Goal: Entertainment & Leisure: Consume media (video, audio)

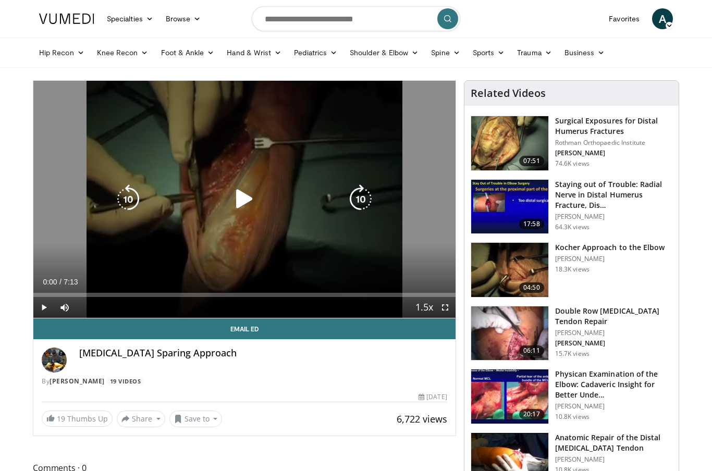
click at [246, 199] on icon "Video Player" at bounding box center [244, 198] width 29 height 29
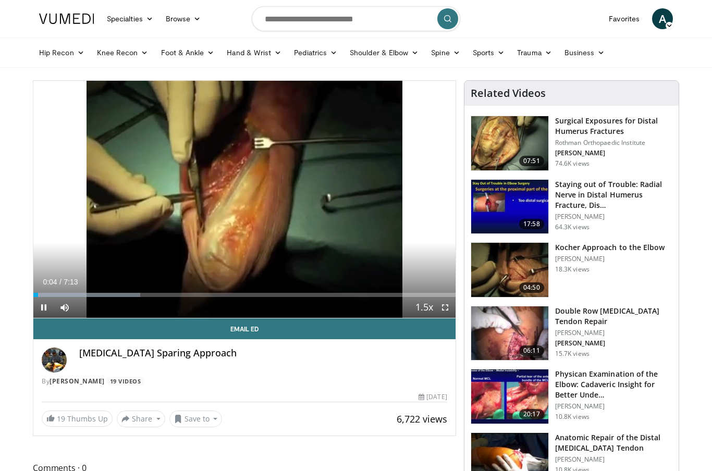
click at [43, 306] on span "Video Player" at bounding box center [43, 307] width 21 height 21
click at [42, 307] on span "Video Player" at bounding box center [43, 307] width 21 height 21
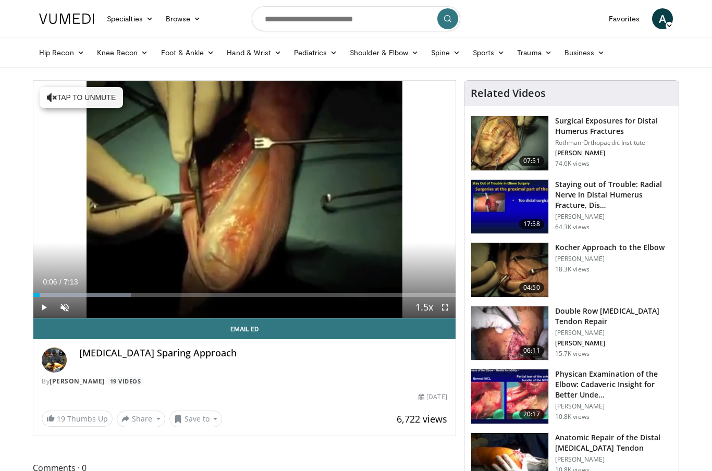
click at [63, 307] on span "Video Player" at bounding box center [64, 307] width 21 height 21
click at [46, 307] on span "Video Player" at bounding box center [43, 307] width 21 height 21
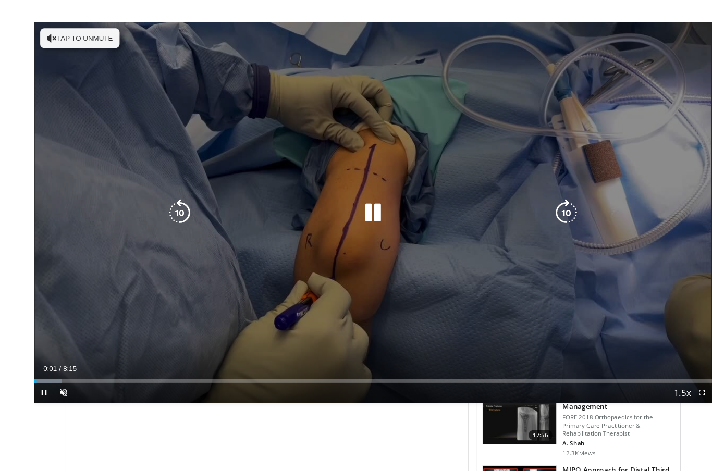
scroll to position [19, 0]
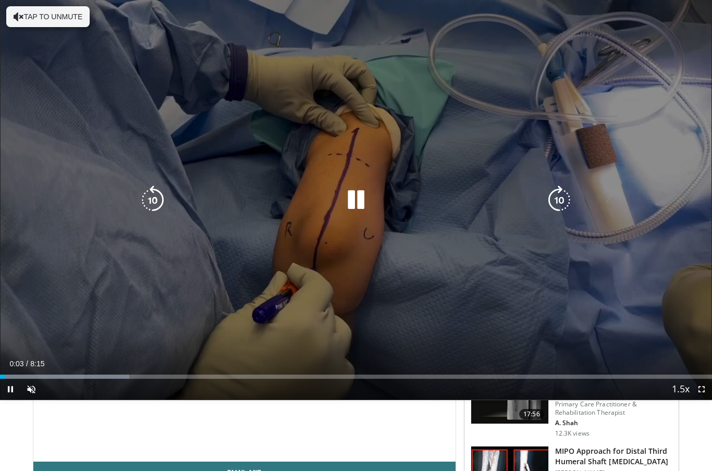
click at [46, 21] on button "Tap to unmute" at bounding box center [47, 16] width 83 height 21
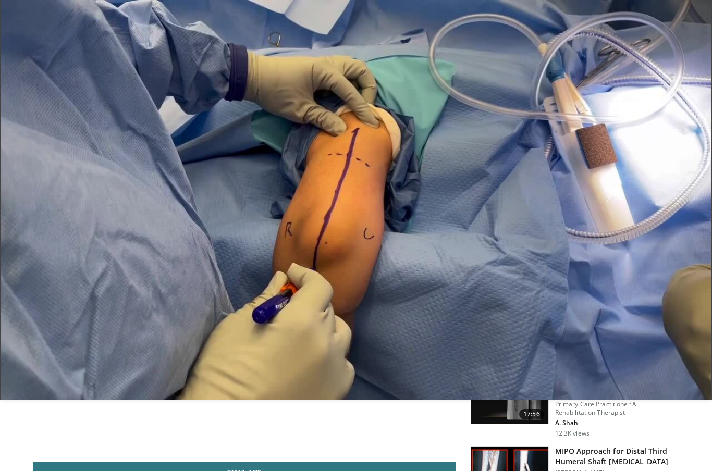
click at [105, 374] on video-js "**********" at bounding box center [356, 200] width 712 height 400
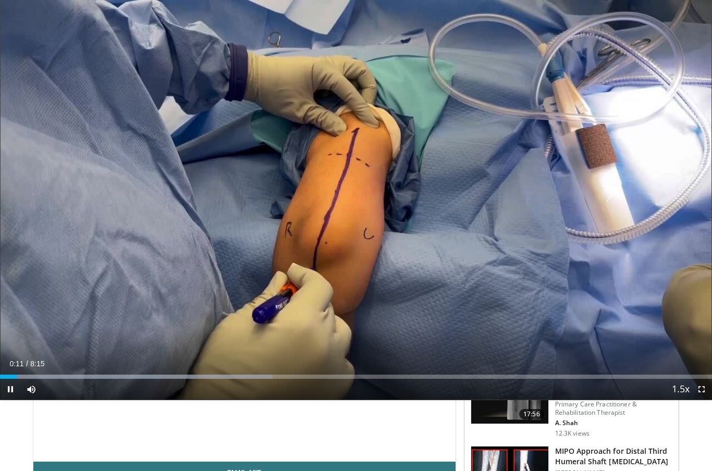
click at [202, 379] on div "Current Time 0:11 / Duration 8:15 Pause Skip Backward Skip Forward Mute Loaded …" at bounding box center [356, 389] width 712 height 21
click at [215, 377] on div "Progress Bar" at bounding box center [136, 377] width 273 height 4
click at [277, 376] on div "Loaded : 40.34%" at bounding box center [356, 377] width 712 height 4
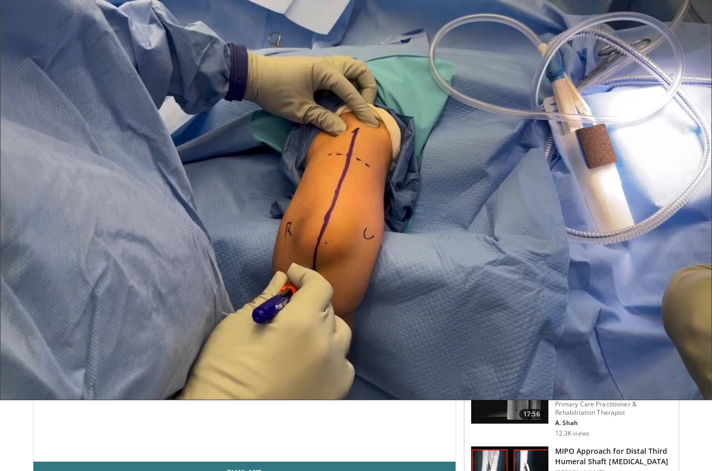
click at [467, 286] on div "10 seconds Tap to unmute" at bounding box center [356, 200] width 712 height 400
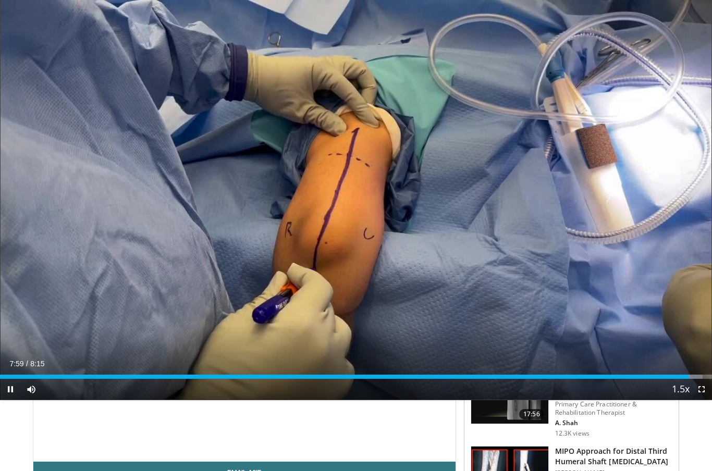
scroll to position [0, 0]
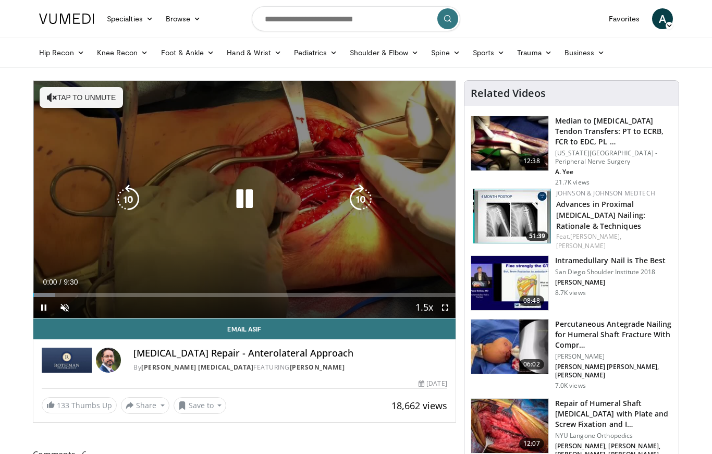
click at [110, 99] on button "Tap to unmute" at bounding box center [81, 97] width 83 height 21
click at [242, 200] on icon "Video Player" at bounding box center [244, 198] width 29 height 29
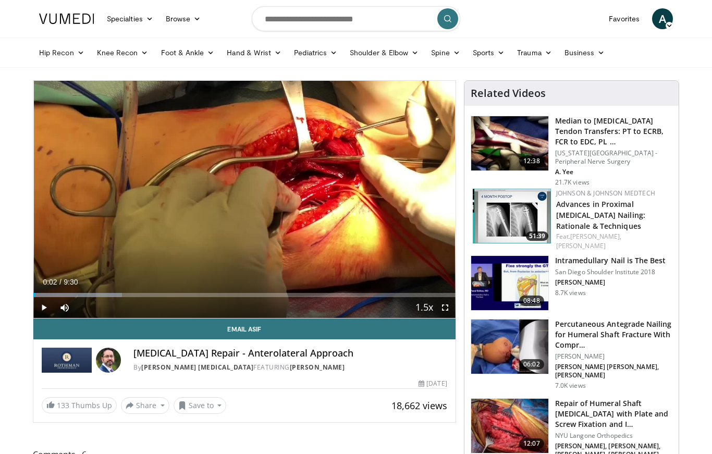
click at [81, 294] on div "Progress Bar" at bounding box center [77, 295] width 89 height 4
click at [106, 296] on div "Progress Bar" at bounding box center [103, 295] width 140 height 4
click at [128, 296] on div "Progress Bar" at bounding box center [123, 295] width 129 height 4
click at [144, 294] on div "Progress Bar" at bounding box center [140, 295] width 112 height 4
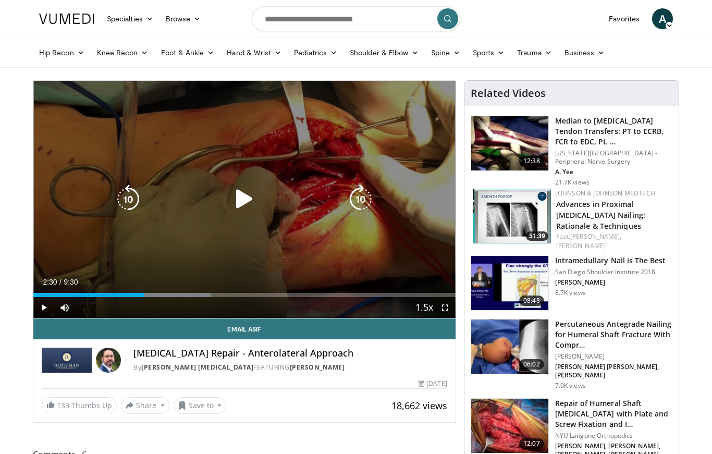
click at [40, 309] on span "Video Player" at bounding box center [43, 307] width 21 height 21
click at [387, 241] on div "10 seconds Tap to unmute" at bounding box center [244, 199] width 422 height 237
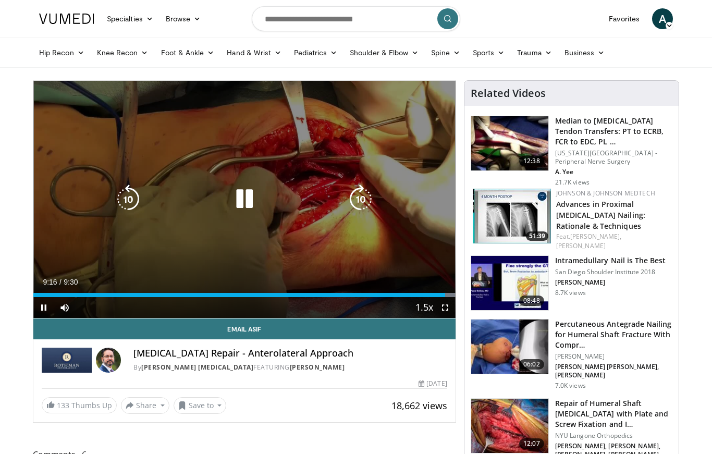
click at [251, 200] on icon "Video Player" at bounding box center [244, 198] width 29 height 29
